Goal: Find specific page/section: Find specific page/section

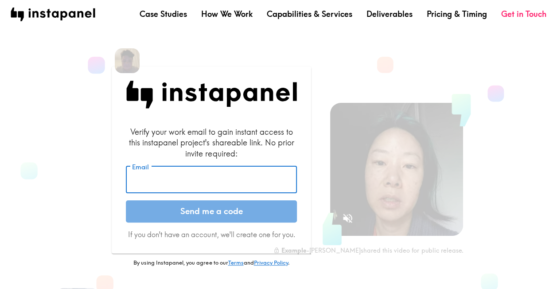
click at [220, 174] on input "Email" at bounding box center [211, 179] width 171 height 27
type input "[PERSON_NAME][EMAIL_ADDRESS][PERSON_NAME][DOMAIN_NAME]"
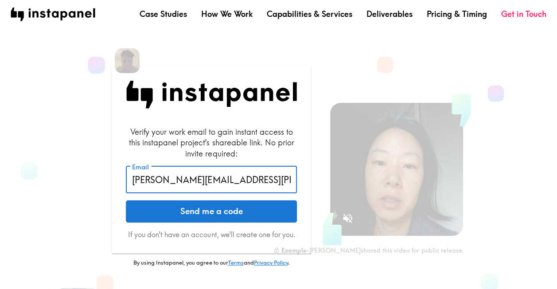
click at [220, 217] on button "Send me a code" at bounding box center [211, 211] width 171 height 22
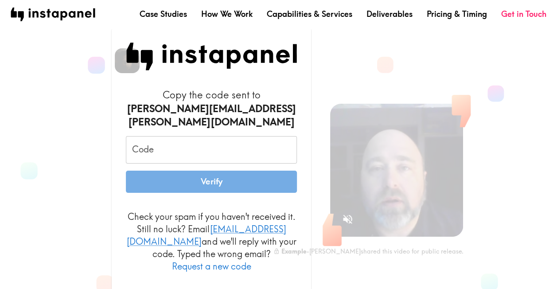
click at [180, 141] on input "Code" at bounding box center [211, 149] width 171 height 27
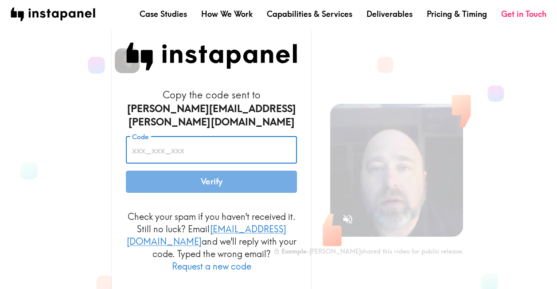
paste input "tL5_YJL_kqN"
type input "tL5_YJL_kqN"
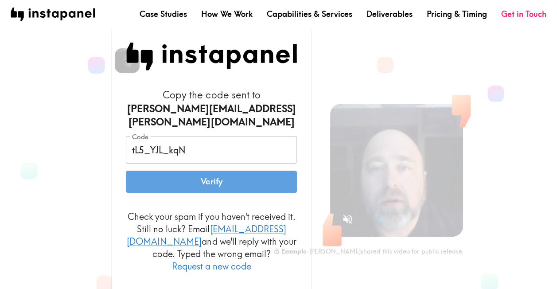
click at [196, 179] on button "Verify" at bounding box center [211, 182] width 171 height 22
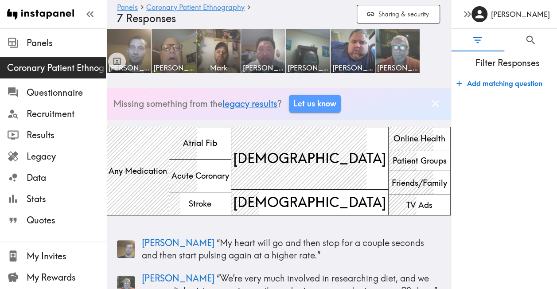
click at [430, 105] on icon "Dismiss banner" at bounding box center [436, 104] width 12 height 12
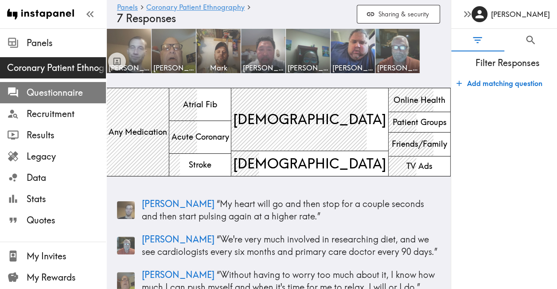
click at [58, 87] on span "Questionnaire" at bounding box center [66, 92] width 79 height 12
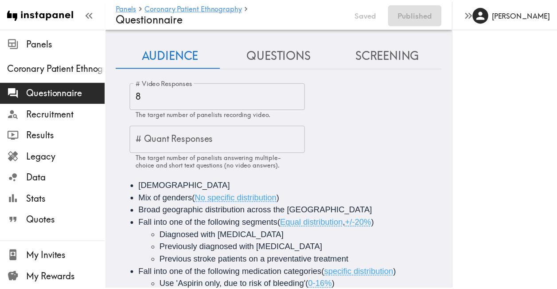
scroll to position [13, 0]
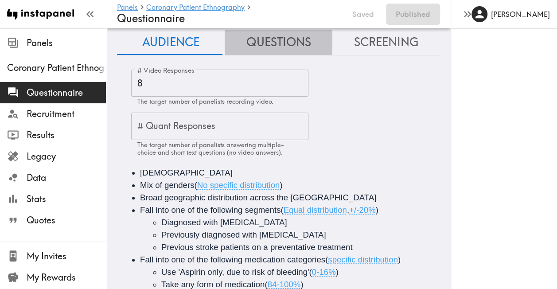
click at [302, 41] on button "Questions" at bounding box center [279, 42] width 108 height 25
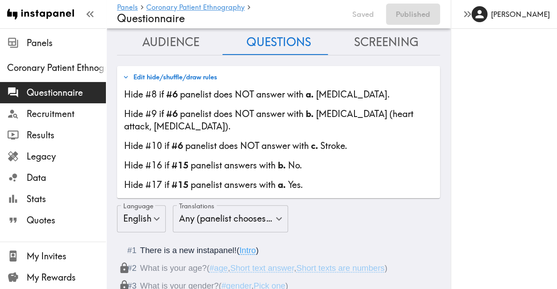
click at [371, 41] on button "Screening" at bounding box center [387, 42] width 108 height 25
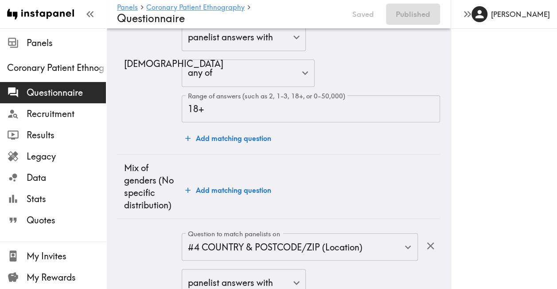
scroll to position [0, 0]
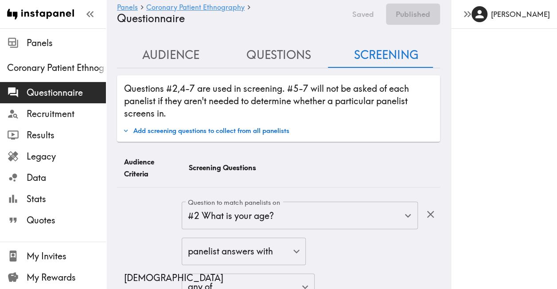
click at [179, 53] on button "Audience" at bounding box center [171, 55] width 108 height 25
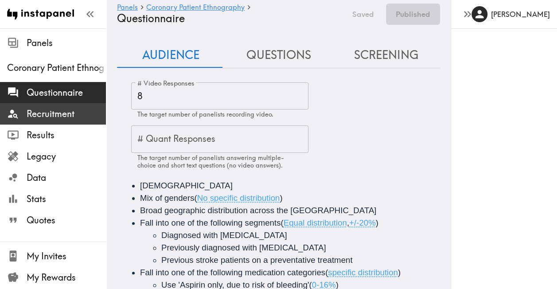
click at [42, 118] on span "Recruitment" at bounding box center [66, 114] width 79 height 12
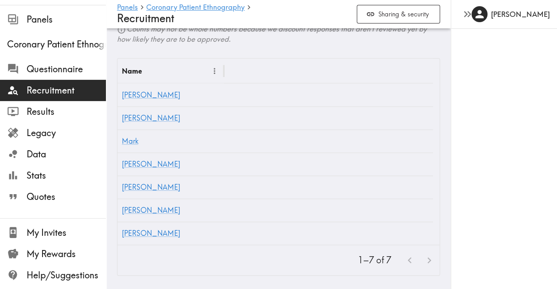
scroll to position [300, 0]
